Goal: Task Accomplishment & Management: Manage account settings

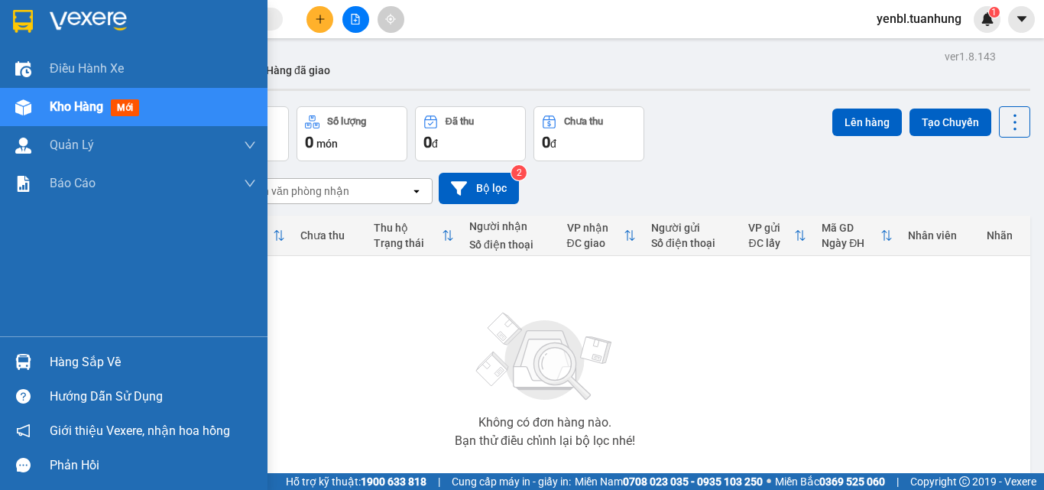
click at [63, 371] on div "Hàng sắp về" at bounding box center [153, 362] width 206 height 23
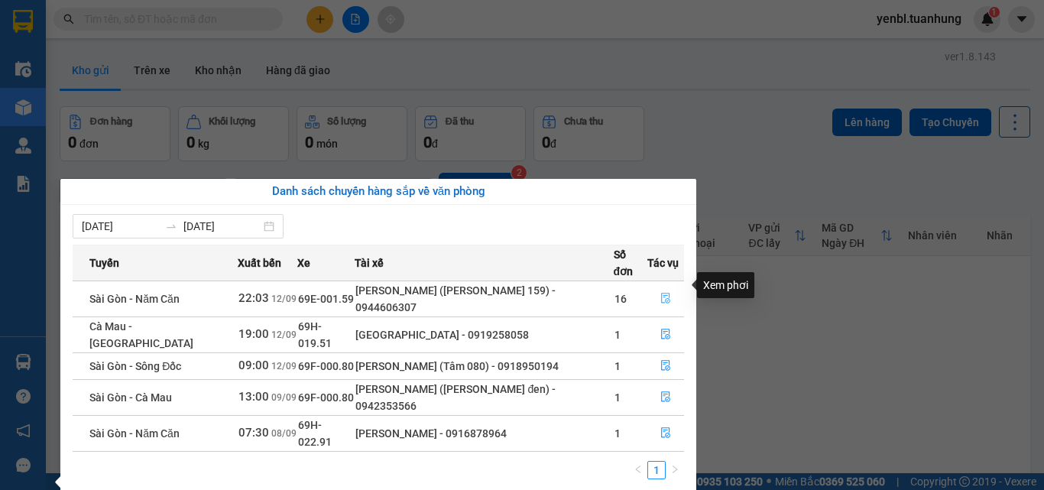
click at [661, 293] on icon "file-done" at bounding box center [665, 298] width 11 height 11
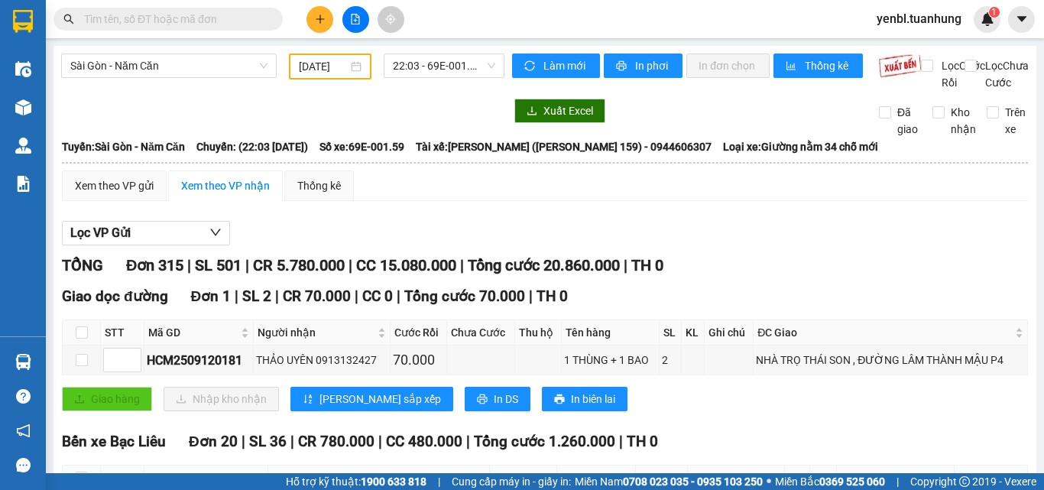
type input "[DATE]"
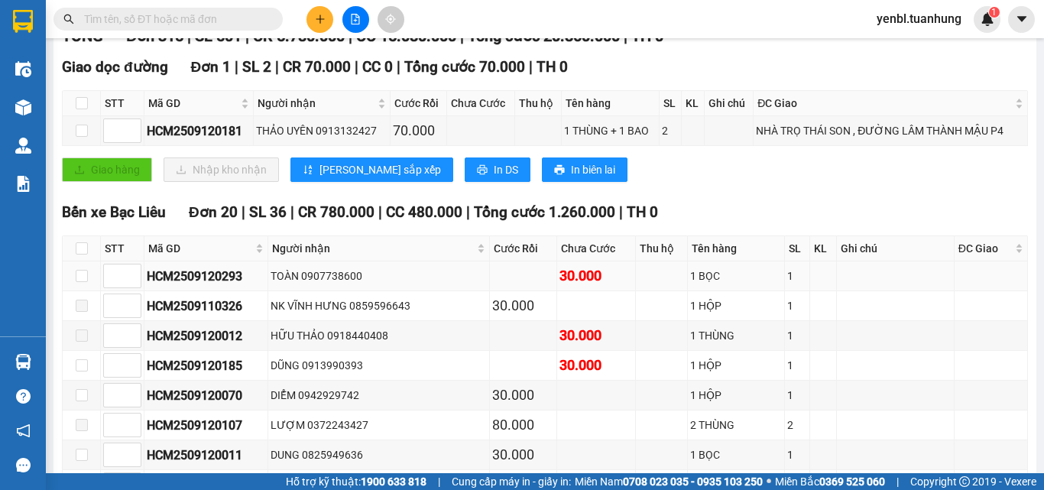
scroll to position [382, 0]
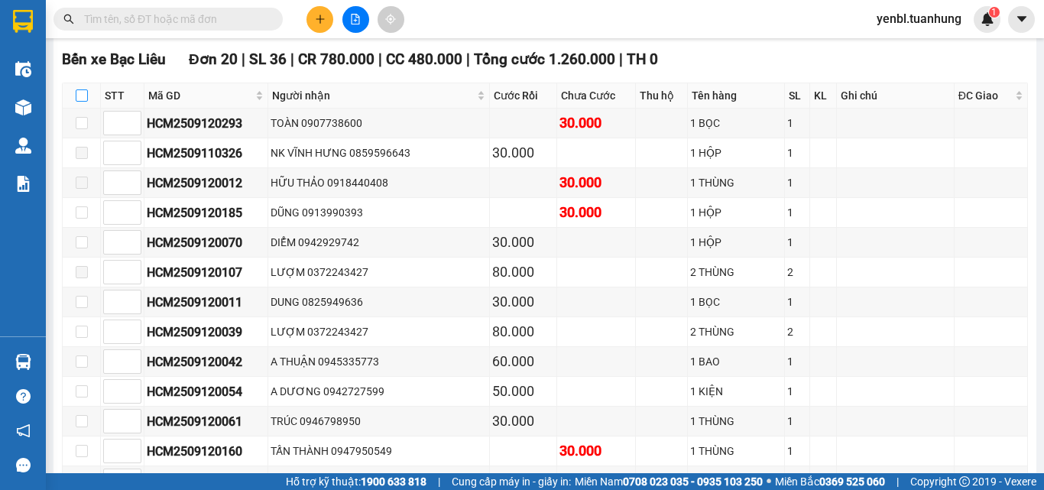
click at [77, 102] on input "checkbox" at bounding box center [82, 95] width 12 height 12
checkbox input "true"
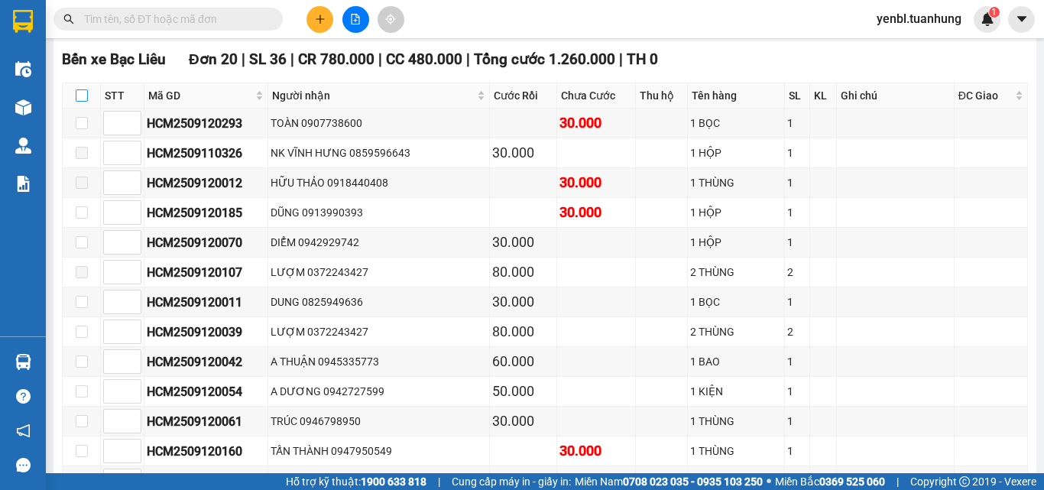
checkbox input "true"
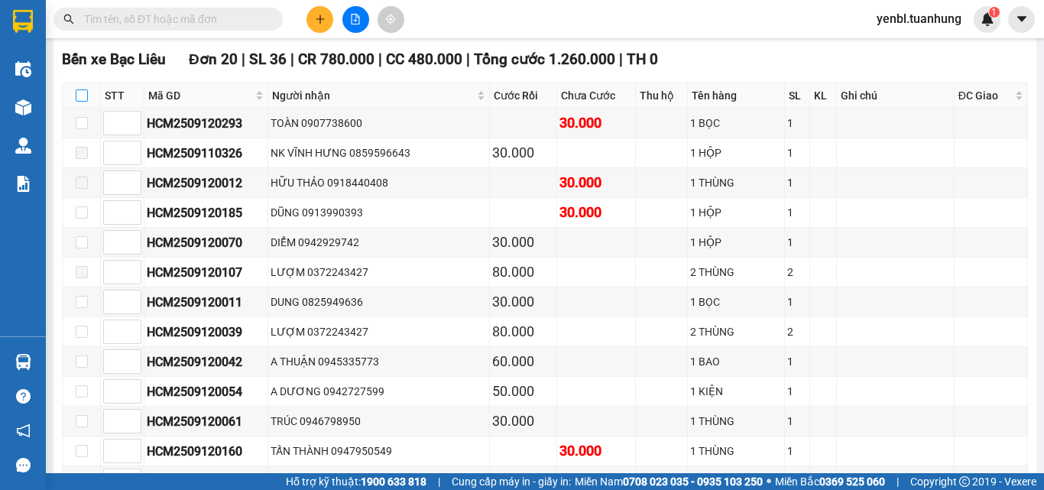
checkbox input "true"
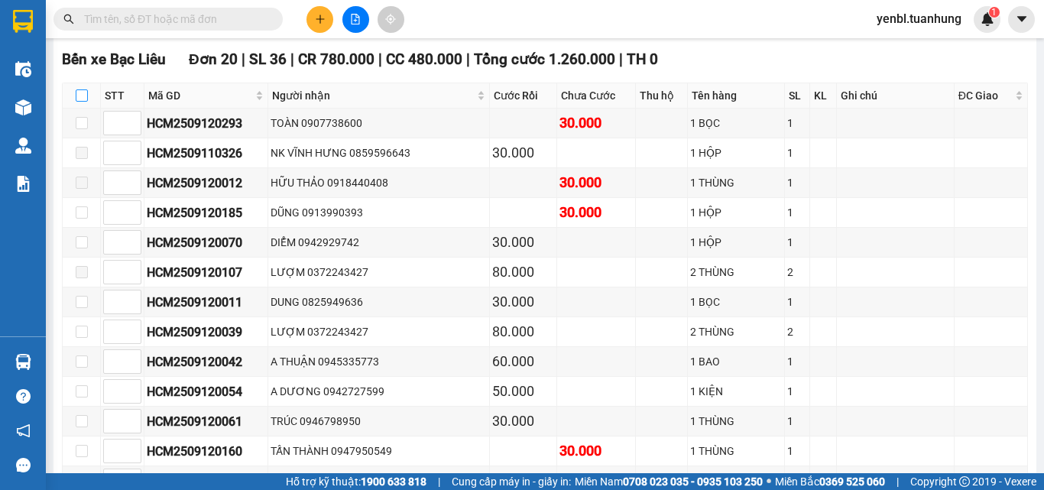
checkbox input "true"
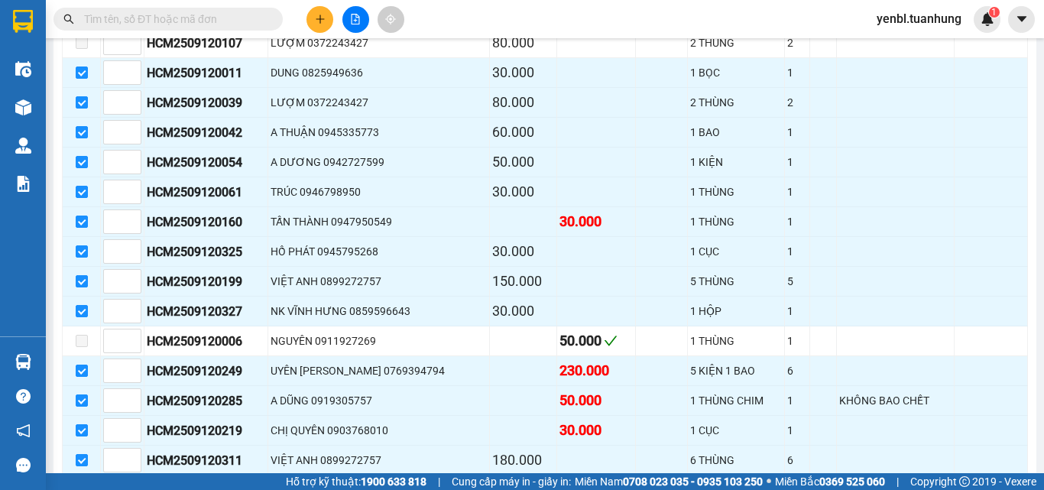
scroll to position [841, 0]
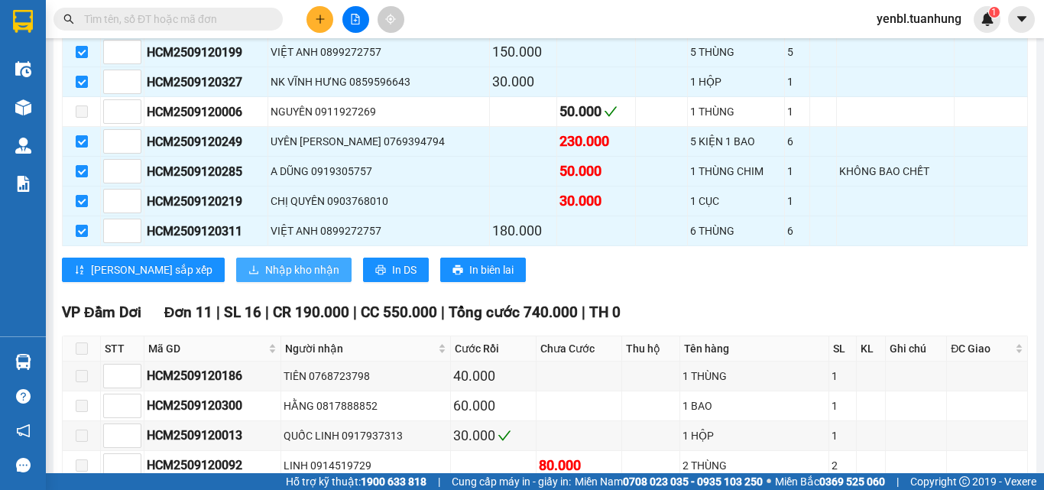
click at [265, 278] on span "Nhập kho nhận" at bounding box center [302, 269] width 74 height 17
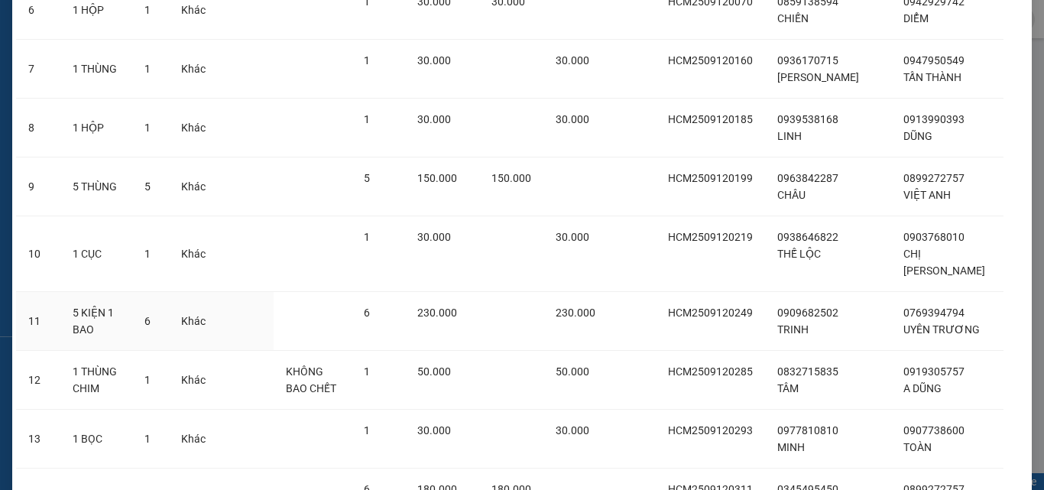
scroll to position [742, 0]
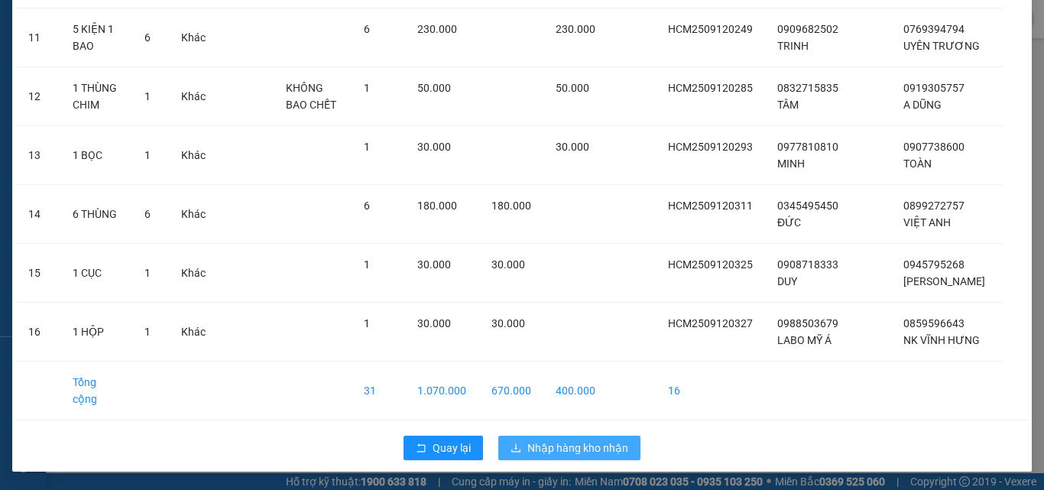
click at [581, 448] on span "Nhập hàng kho nhận" at bounding box center [577, 448] width 101 height 17
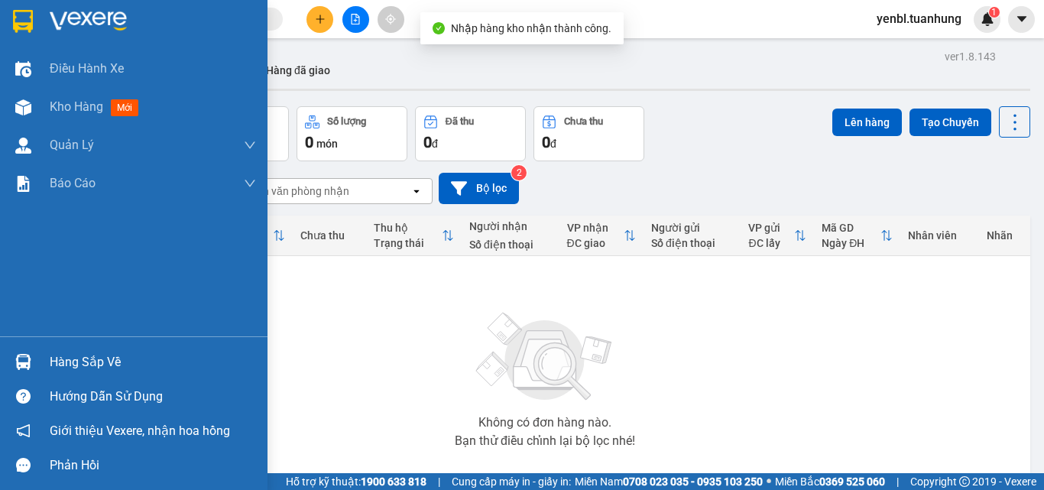
click at [76, 362] on div "Hàng sắp về" at bounding box center [153, 362] width 206 height 23
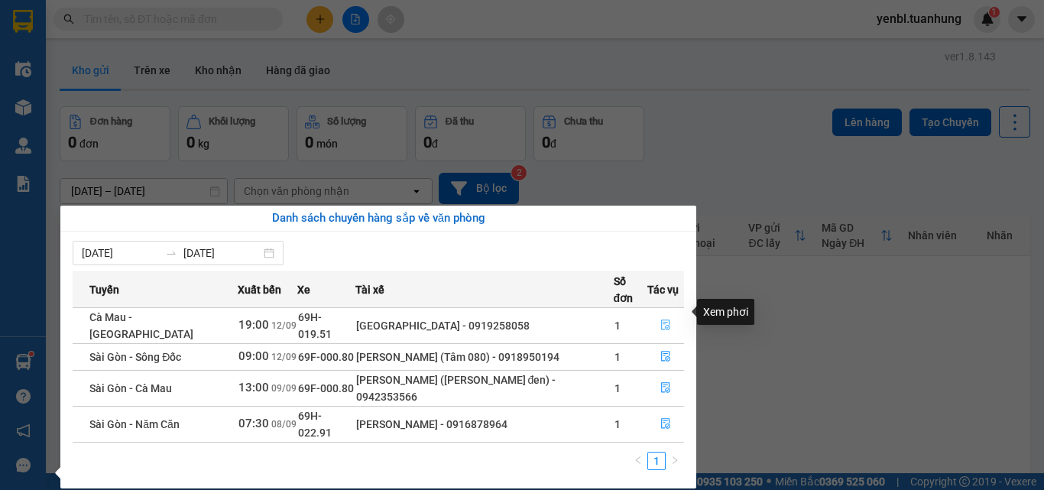
click at [655, 313] on button "button" at bounding box center [665, 325] width 35 height 24
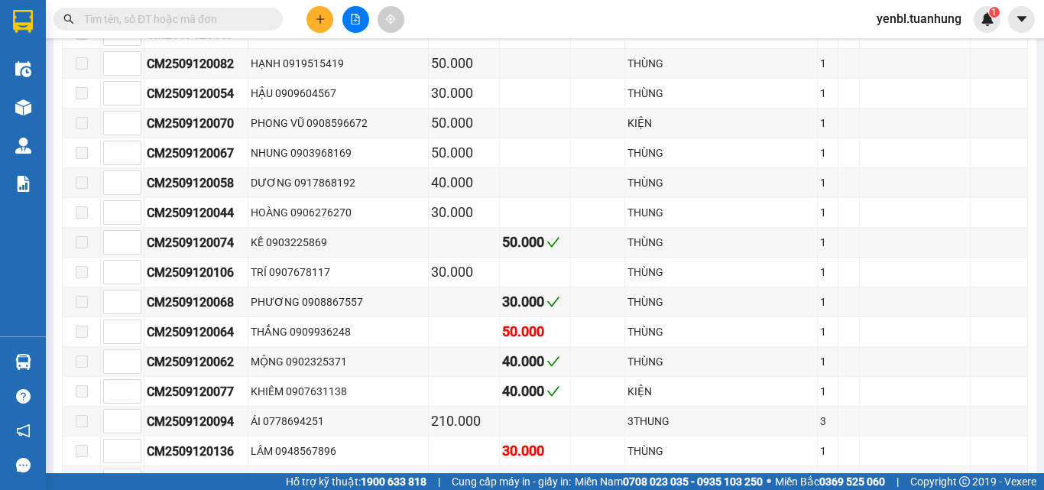
scroll to position [3516, 0]
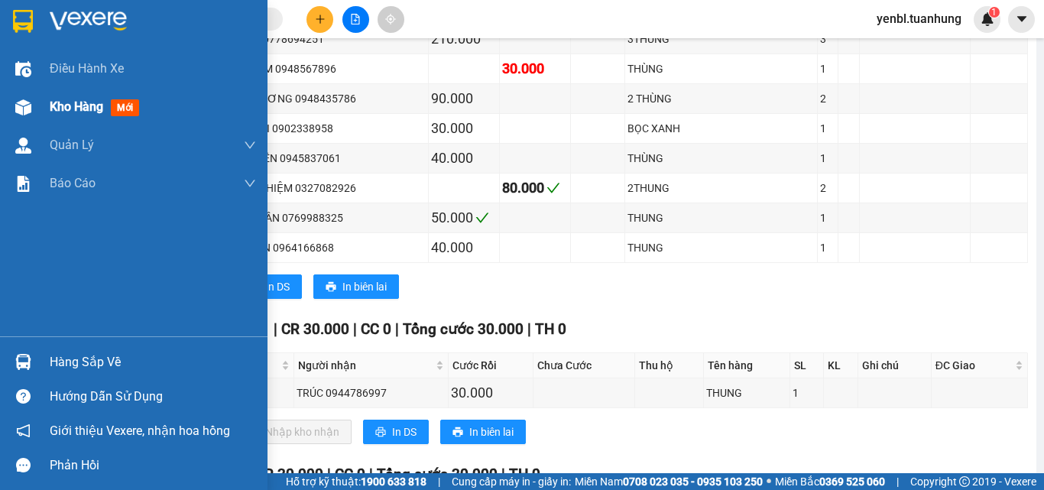
click at [70, 113] on span "Kho hàng" at bounding box center [77, 106] width 54 height 15
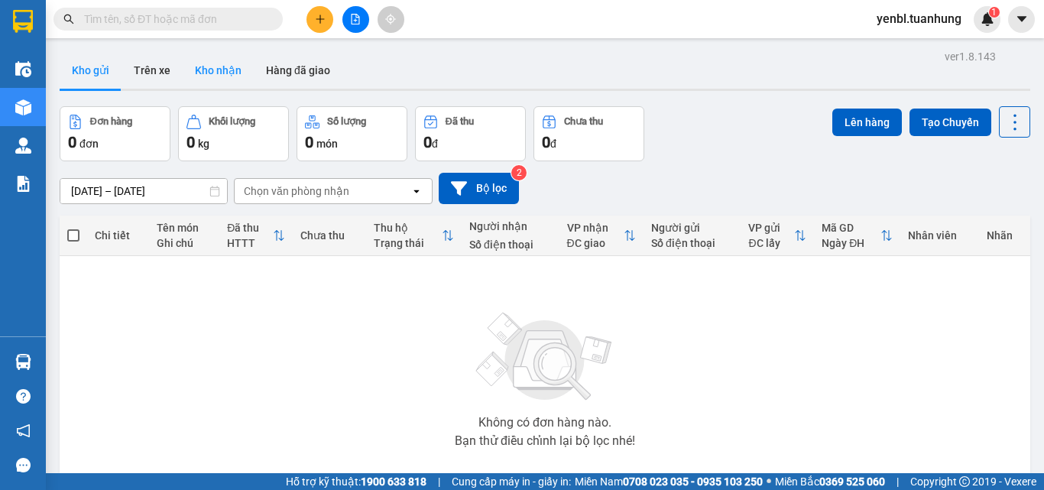
click at [225, 79] on button "Kho nhận" at bounding box center [218, 70] width 71 height 37
